Goal: Complete application form

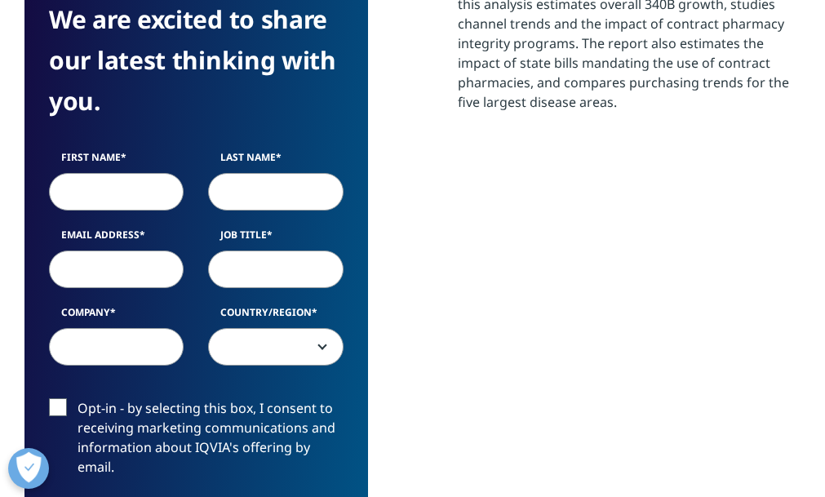
scroll to position [629, 776]
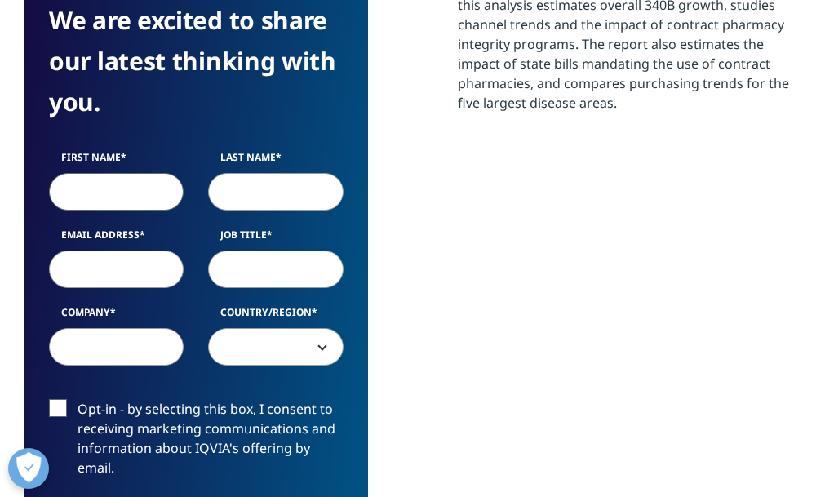
click at [106, 199] on input "First Name" at bounding box center [116, 192] width 135 height 38
type input "[PERSON_NAME]"
type input "[PERSON_NAME][EMAIL_ADDRESS][PERSON_NAME][DOMAIN_NAME]"
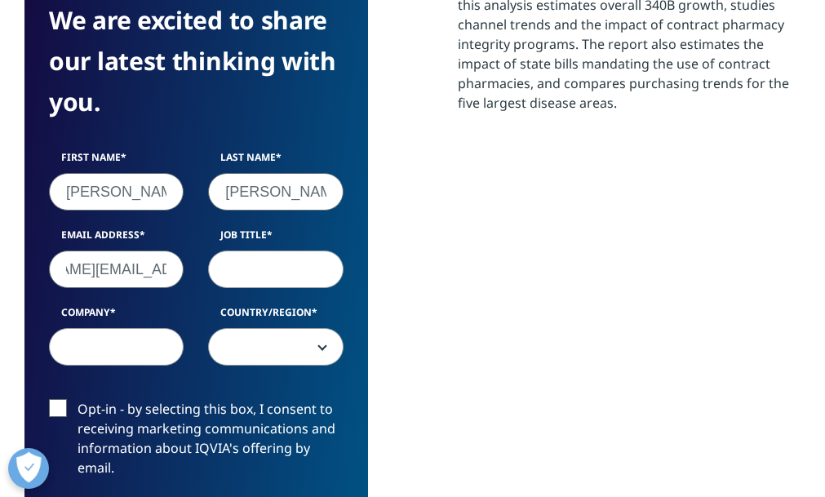
scroll to position [0, 0]
type input "Director"
type input "Novartis"
click at [225, 440] on label "Opt-in - by selecting this box, I consent to receiving marketing communications…" at bounding box center [196, 442] width 295 height 87
click at [78, 399] on input "Opt-in - by selecting this box, I consent to receiving marketing communications…" at bounding box center [78, 399] width 0 height 0
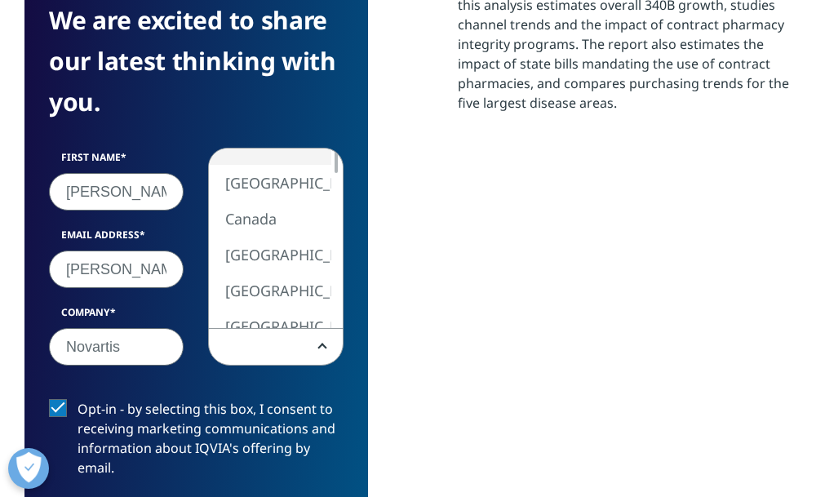
click at [249, 363] on span at bounding box center [275, 348] width 133 height 38
select select "[GEOGRAPHIC_DATA]"
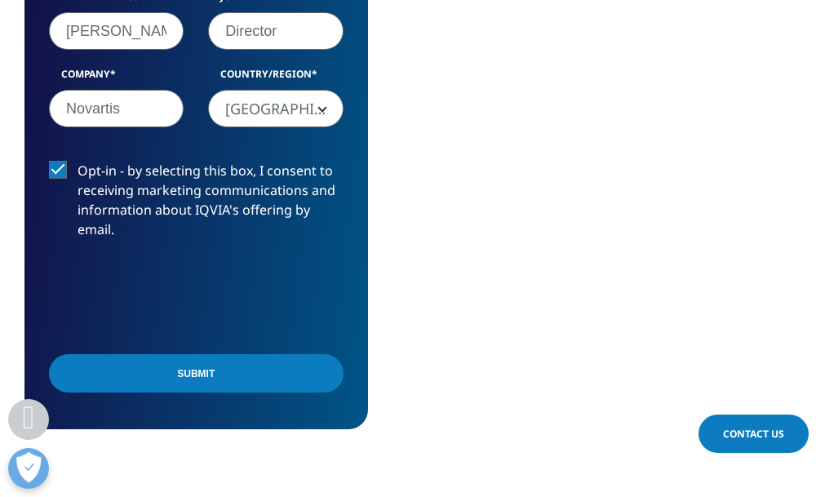
scroll to position [1326, 0]
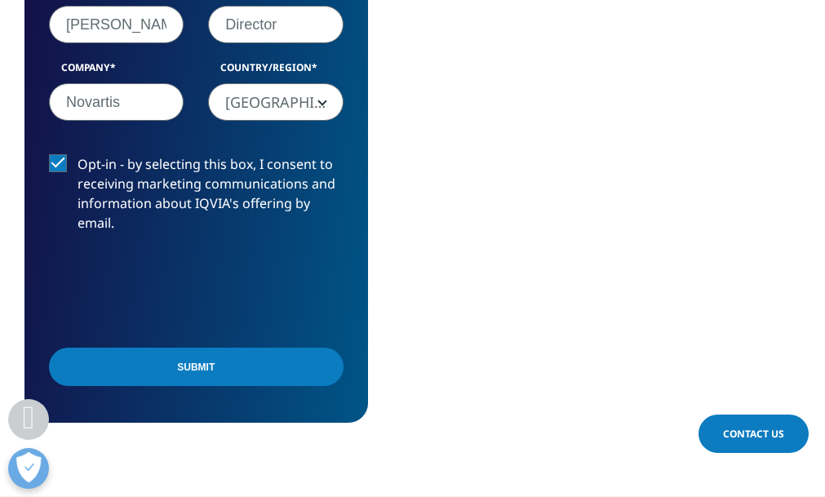
click at [105, 359] on input "Submit" at bounding box center [196, 367] width 295 height 38
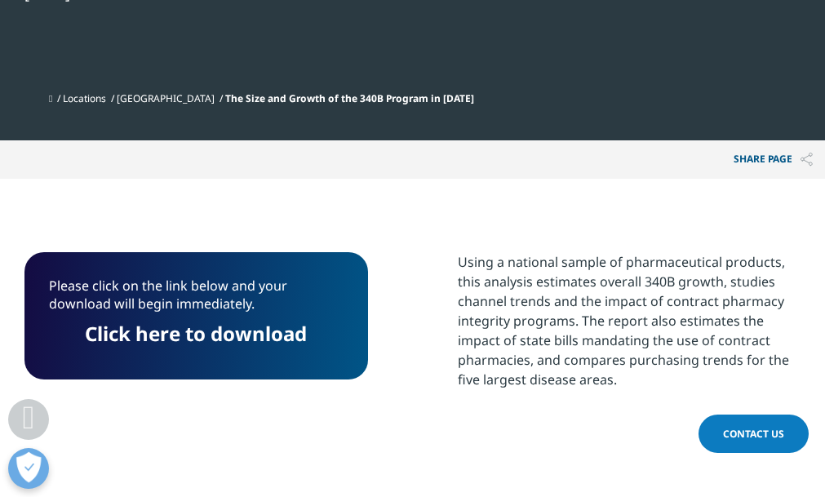
scroll to position [754, 0]
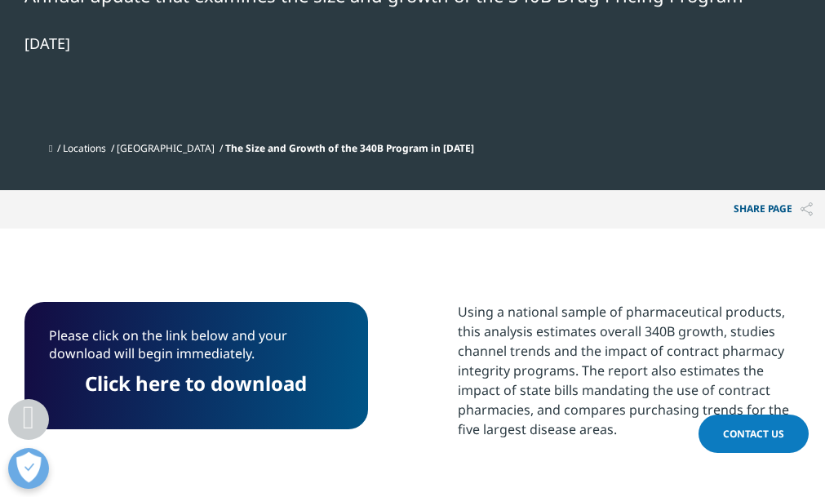
click at [185, 388] on link "Click here to download" at bounding box center [196, 383] width 222 height 27
